Goal: Task Accomplishment & Management: Use online tool/utility

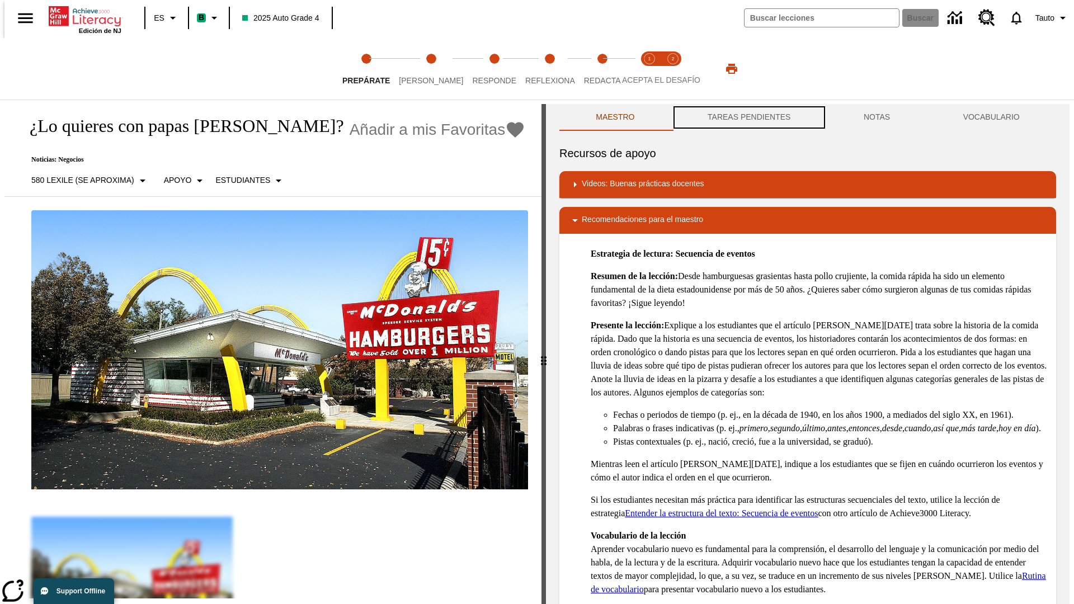
click at [748, 117] on button "TAREAS PENDIENTES" at bounding box center [749, 117] width 156 height 27
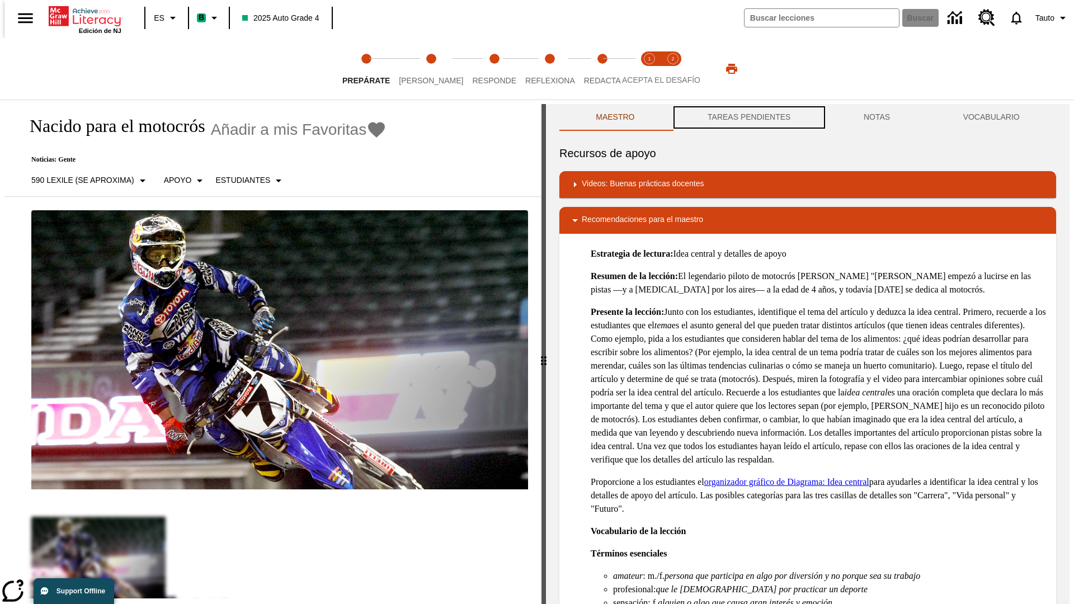
click at [748, 117] on button "TAREAS PENDIENTES" at bounding box center [749, 117] width 156 height 27
